Goal: Find specific page/section: Find specific page/section

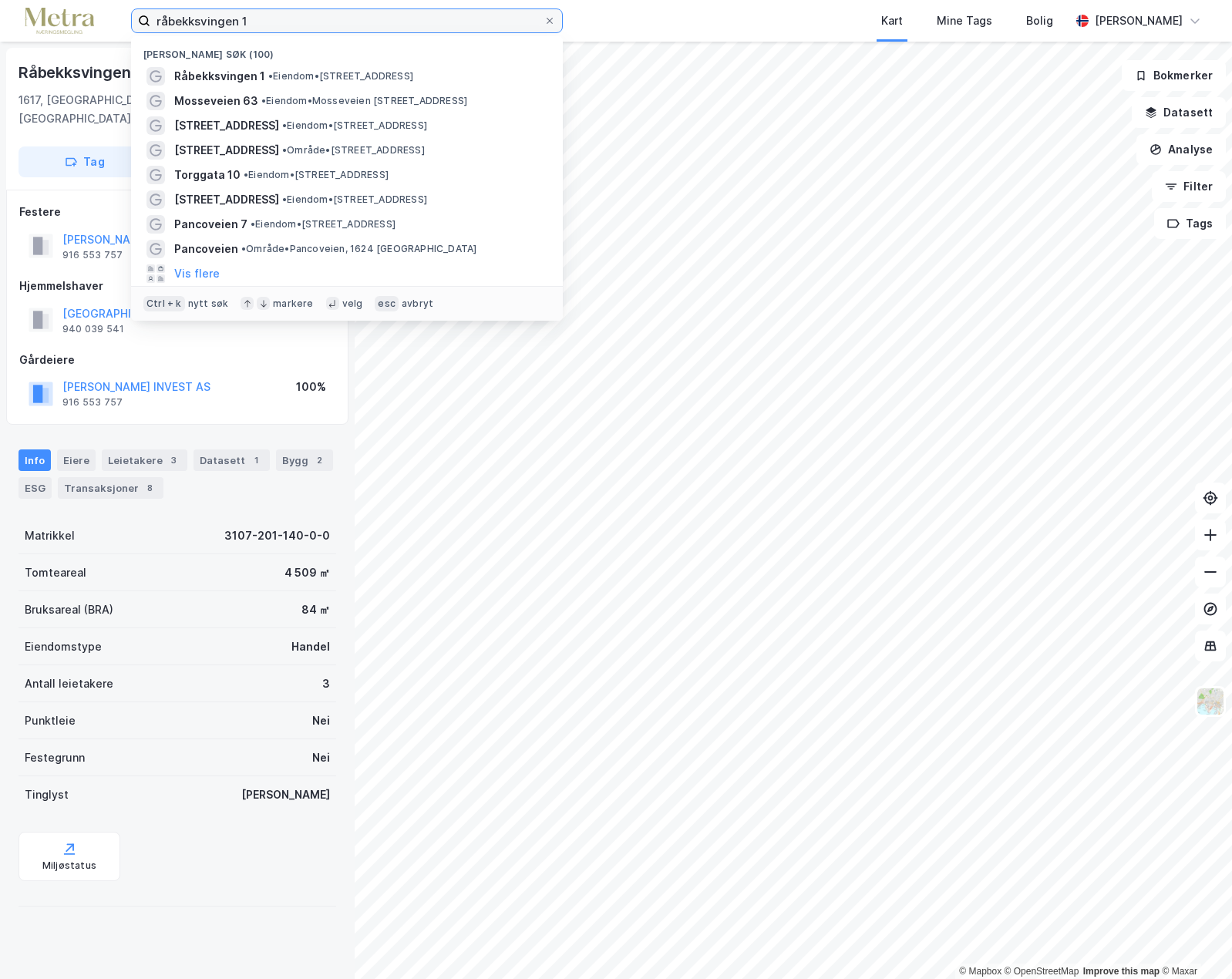
drag, startPoint x: 242, startPoint y: 15, endPoint x: 138, endPoint y: 10, distance: 104.1
click at [139, 10] on label "råbekksvingen 1" at bounding box center [347, 20] width 432 height 24
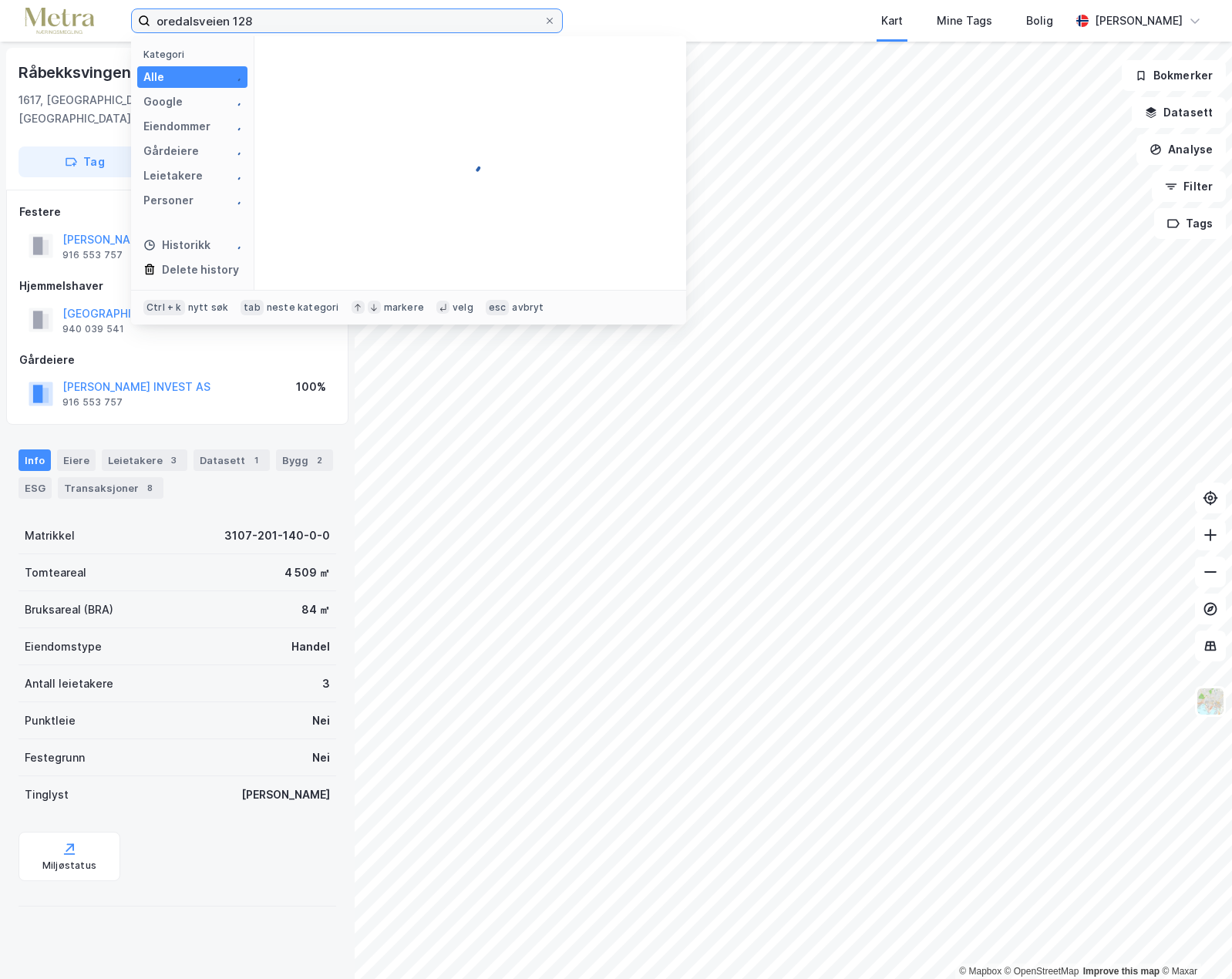
type input "oredalsveien 128"
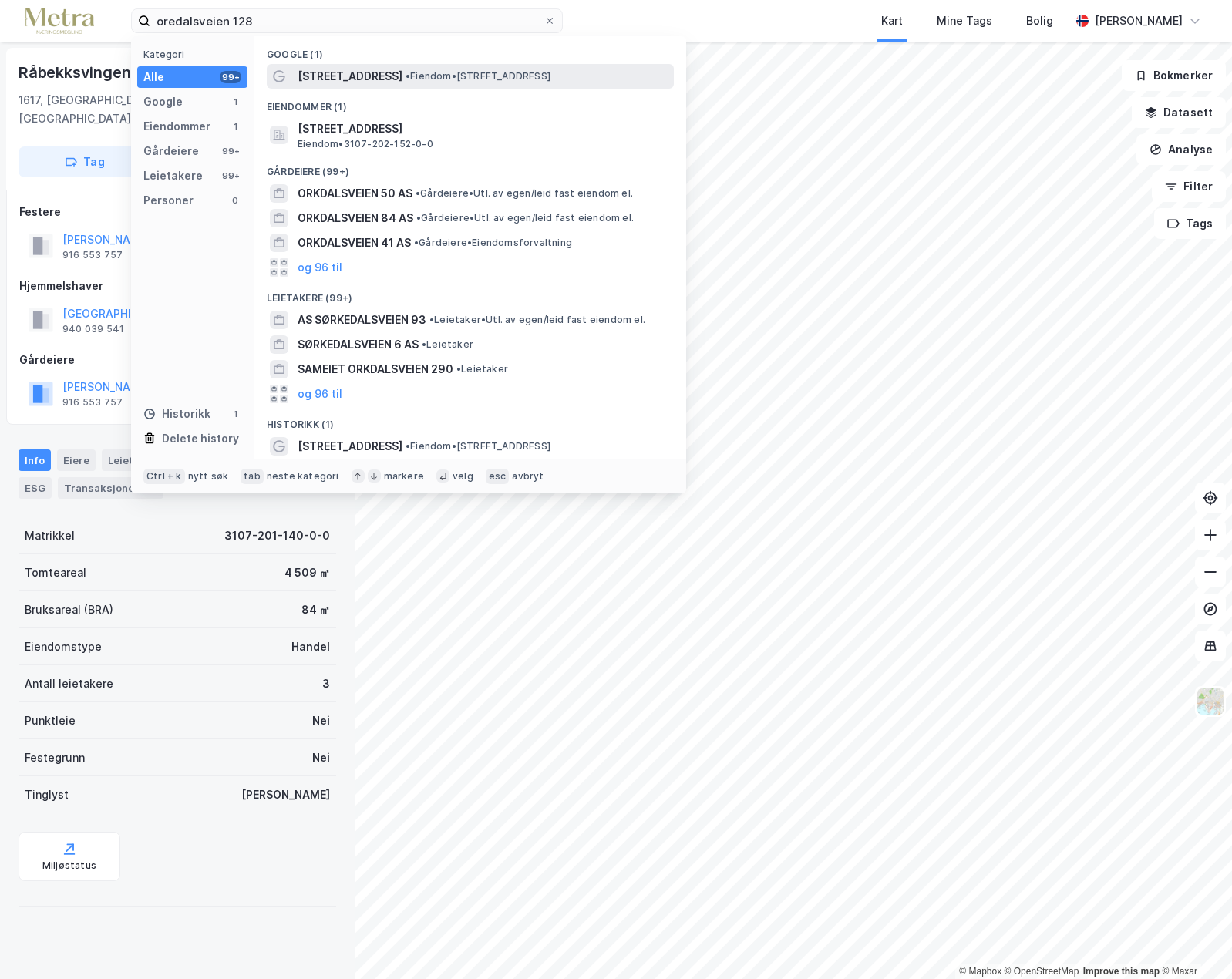
click at [359, 79] on span "[STREET_ADDRESS]" at bounding box center [350, 76] width 105 height 19
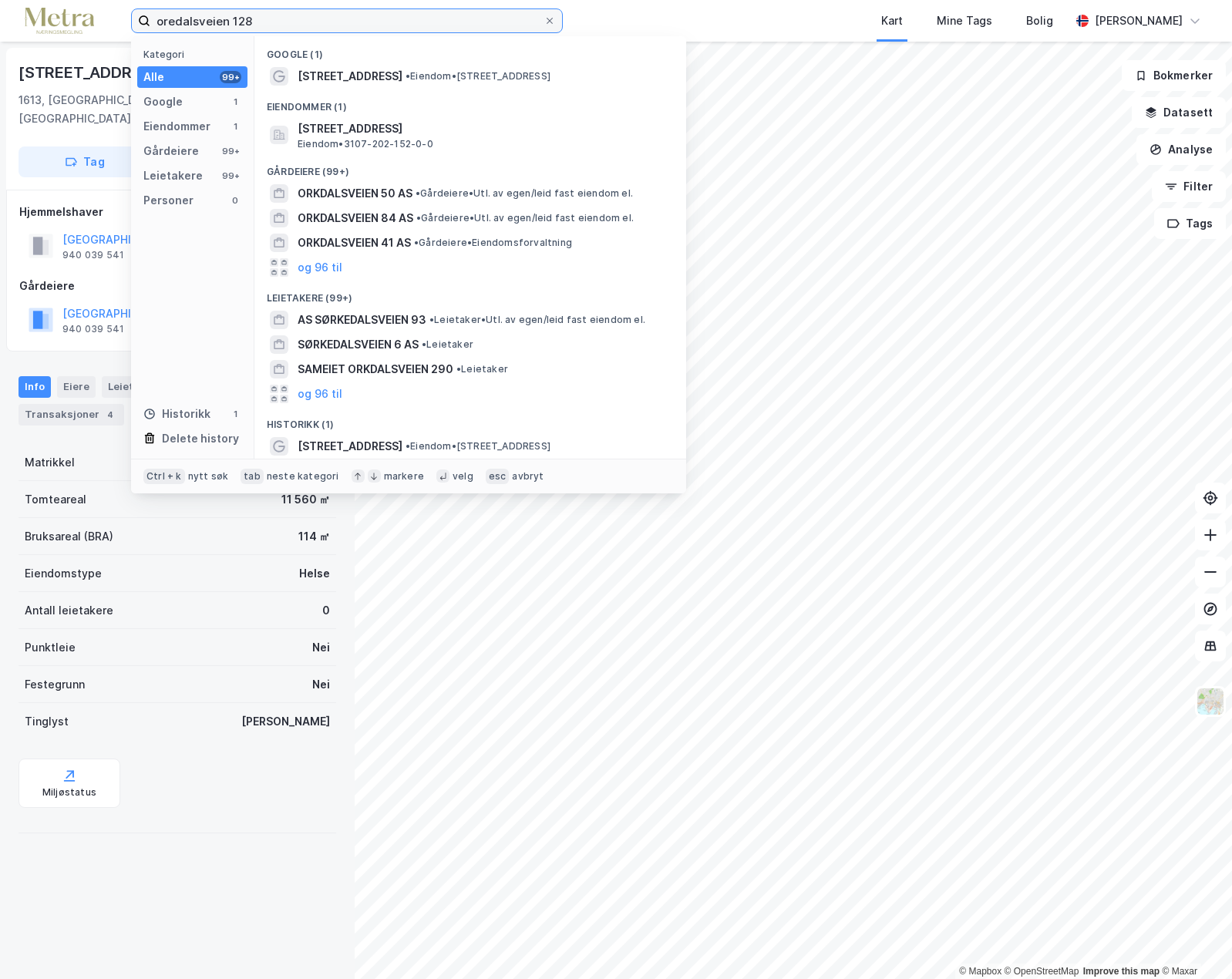
drag, startPoint x: 262, startPoint y: 16, endPoint x: 56, endPoint y: 25, distance: 206.2
click at [56, 25] on div "oredalsveien 128 Kategori Alle 99+ Google 1 Eiendommer 1 Gårdeiere 99+ Leietake…" at bounding box center [616, 20] width 1232 height 42
